Goal: Find specific page/section: Find specific page/section

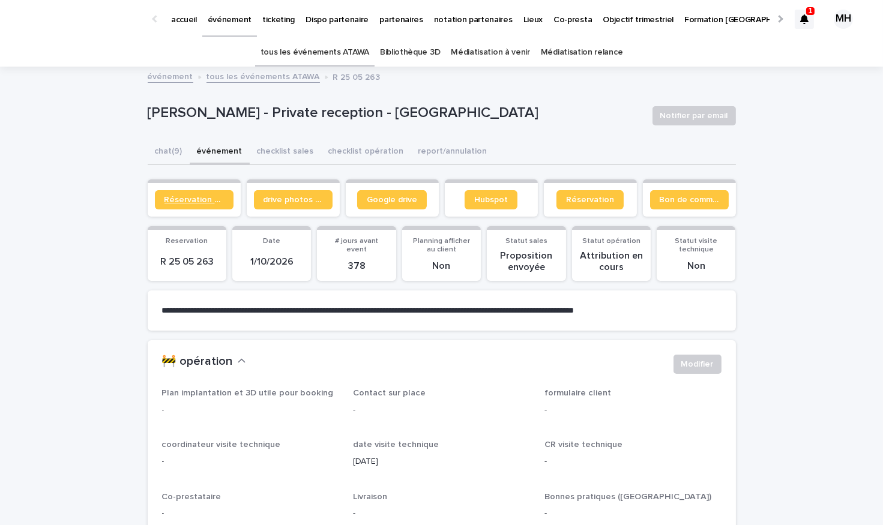
click at [181, 191] on link "Réservation client" at bounding box center [194, 199] width 79 height 19
click at [217, 20] on p "événement" at bounding box center [230, 12] width 44 height 25
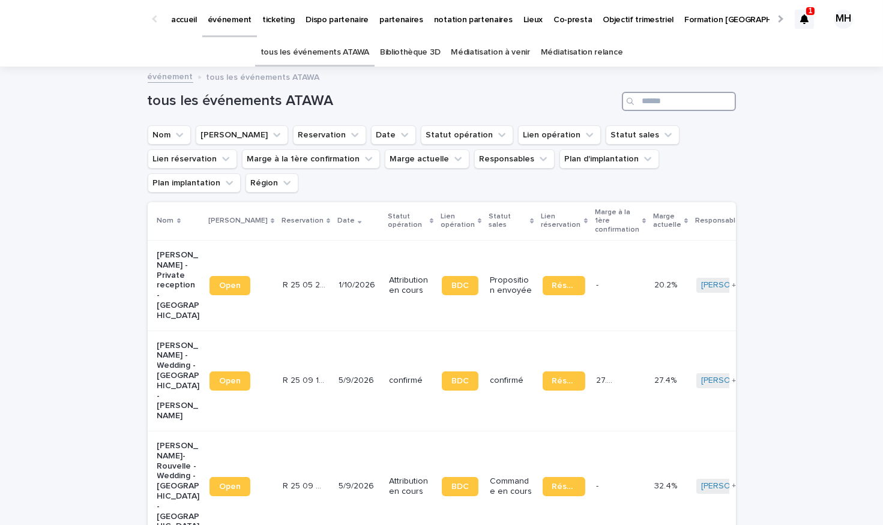
click at [657, 98] on input "Search" at bounding box center [679, 101] width 114 height 19
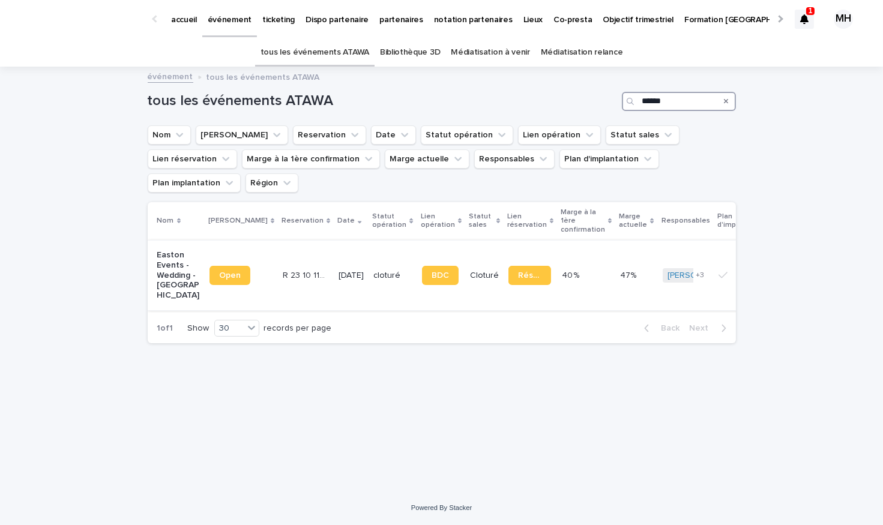
type input "******"
click at [225, 266] on link "Open" at bounding box center [230, 275] width 41 height 19
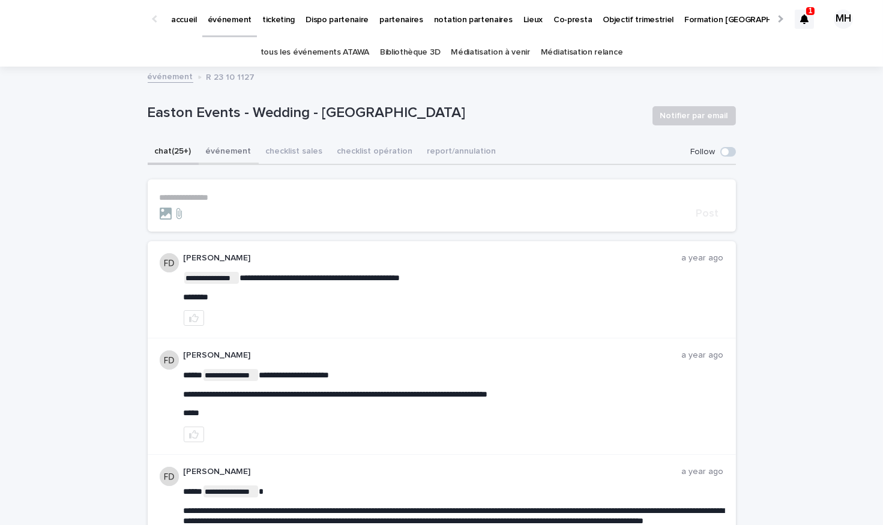
click at [214, 145] on button "événement" at bounding box center [229, 152] width 60 height 25
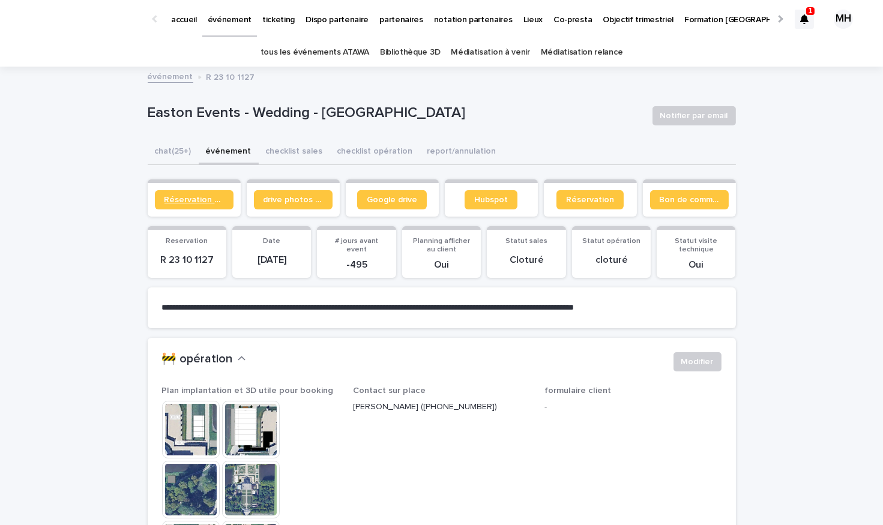
click at [213, 202] on span "Réservation client" at bounding box center [193, 200] width 59 height 8
